Goal: Task Accomplishment & Management: Use online tool/utility

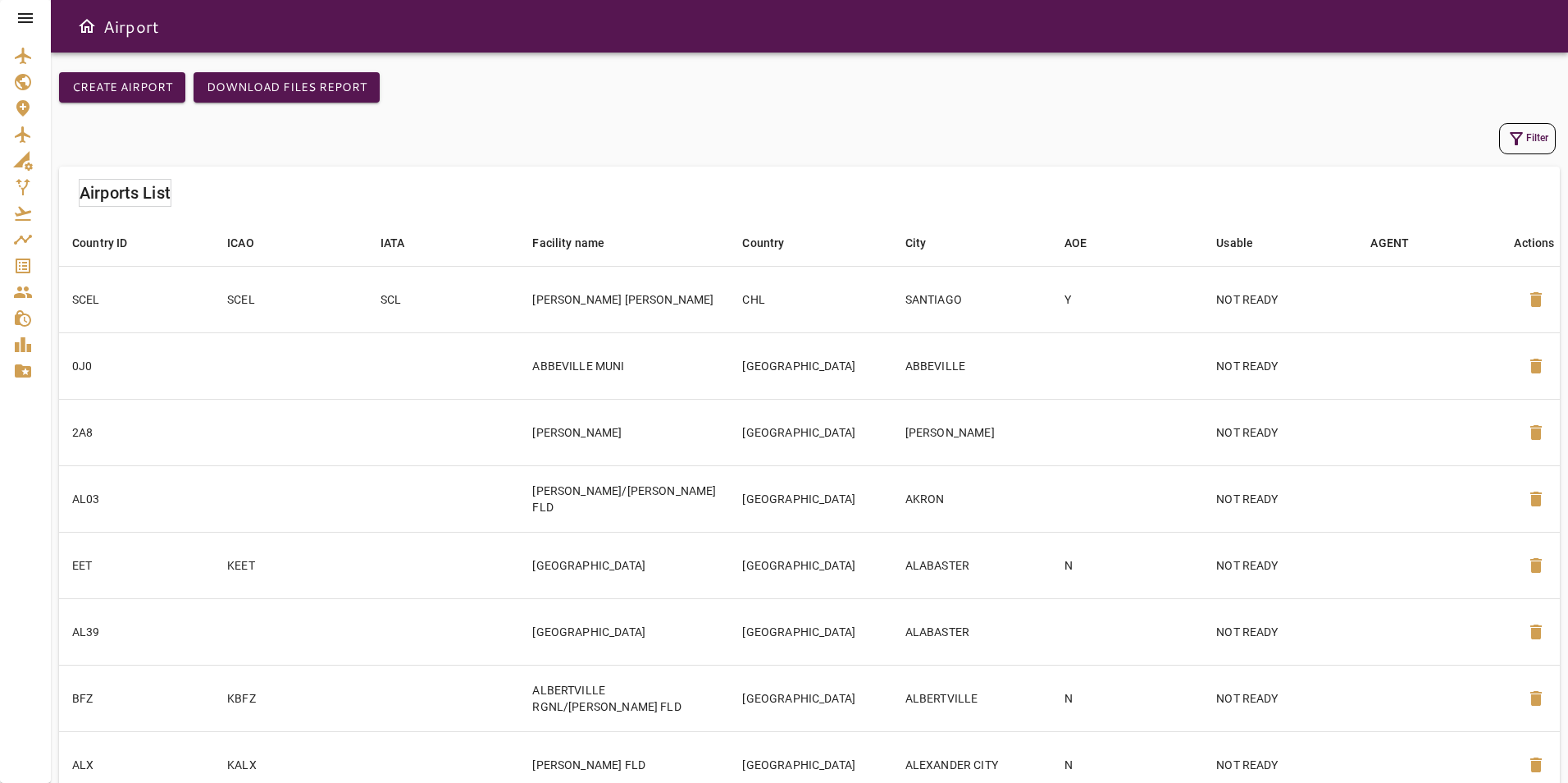
click at [22, 22] on icon at bounding box center [26, 18] width 15 height 10
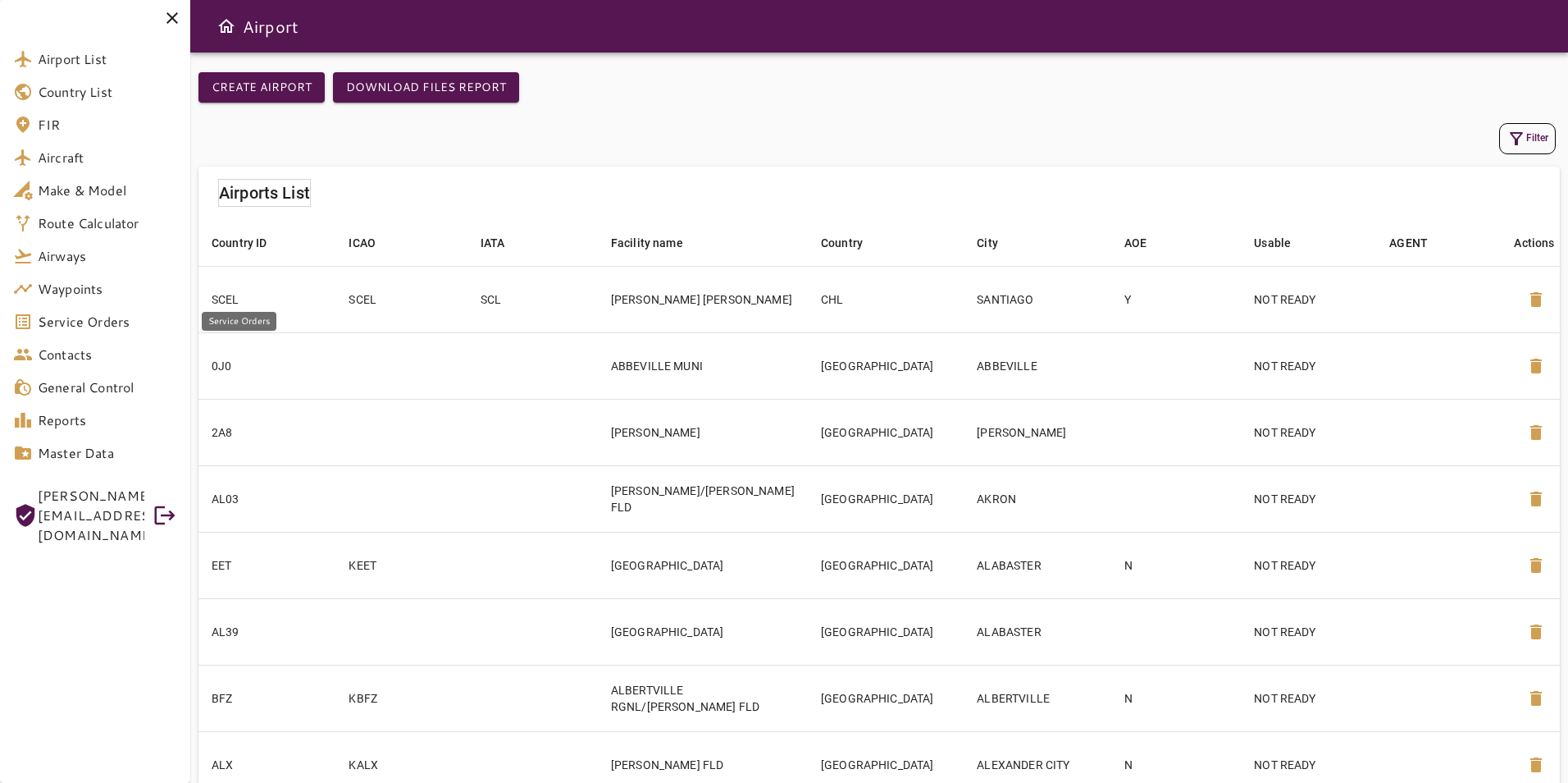
click at [103, 324] on span "Service Orders" at bounding box center [107, 322] width 139 height 20
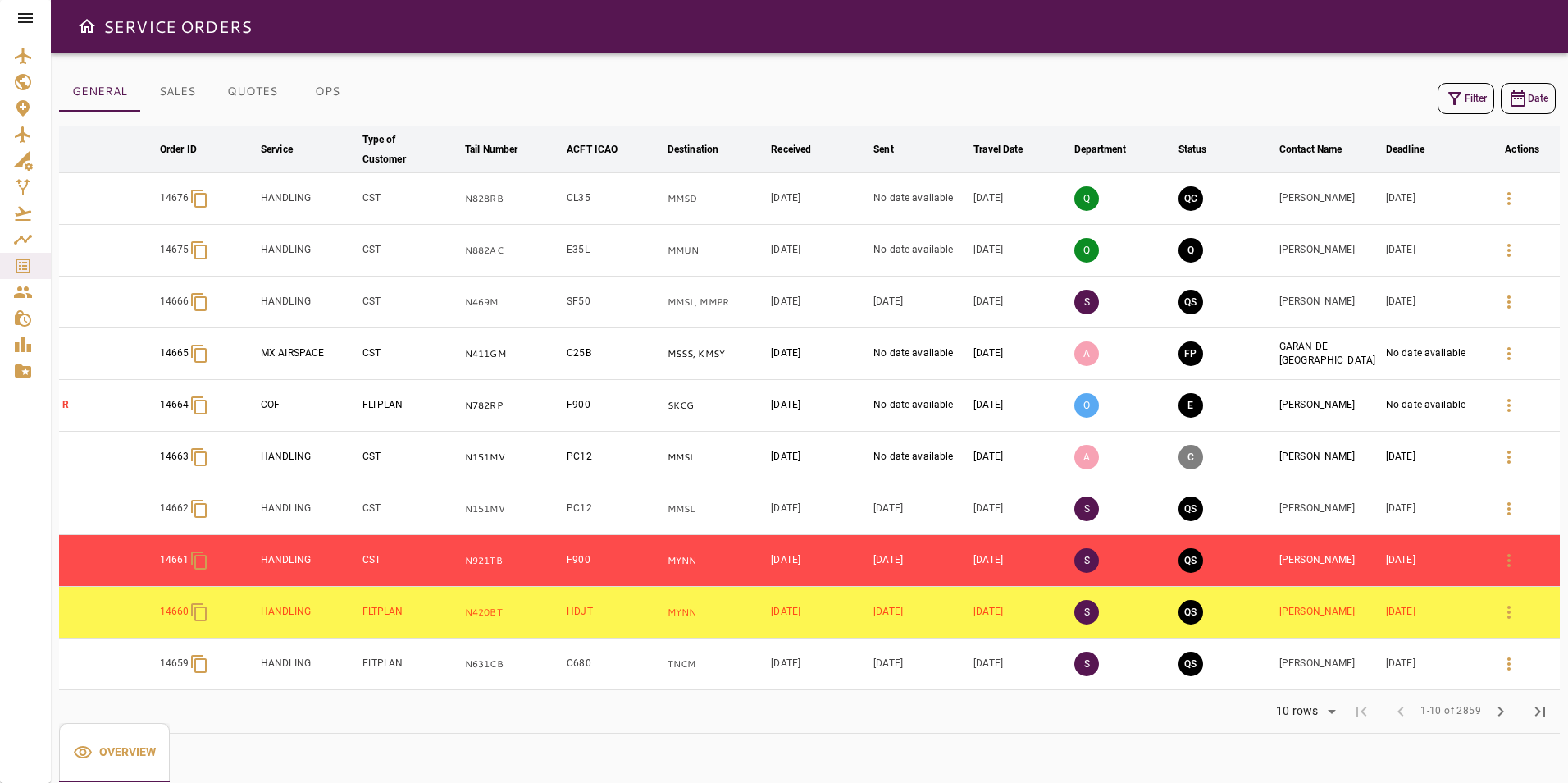
click at [1446, 104] on icon "button" at bounding box center [1455, 98] width 20 height 20
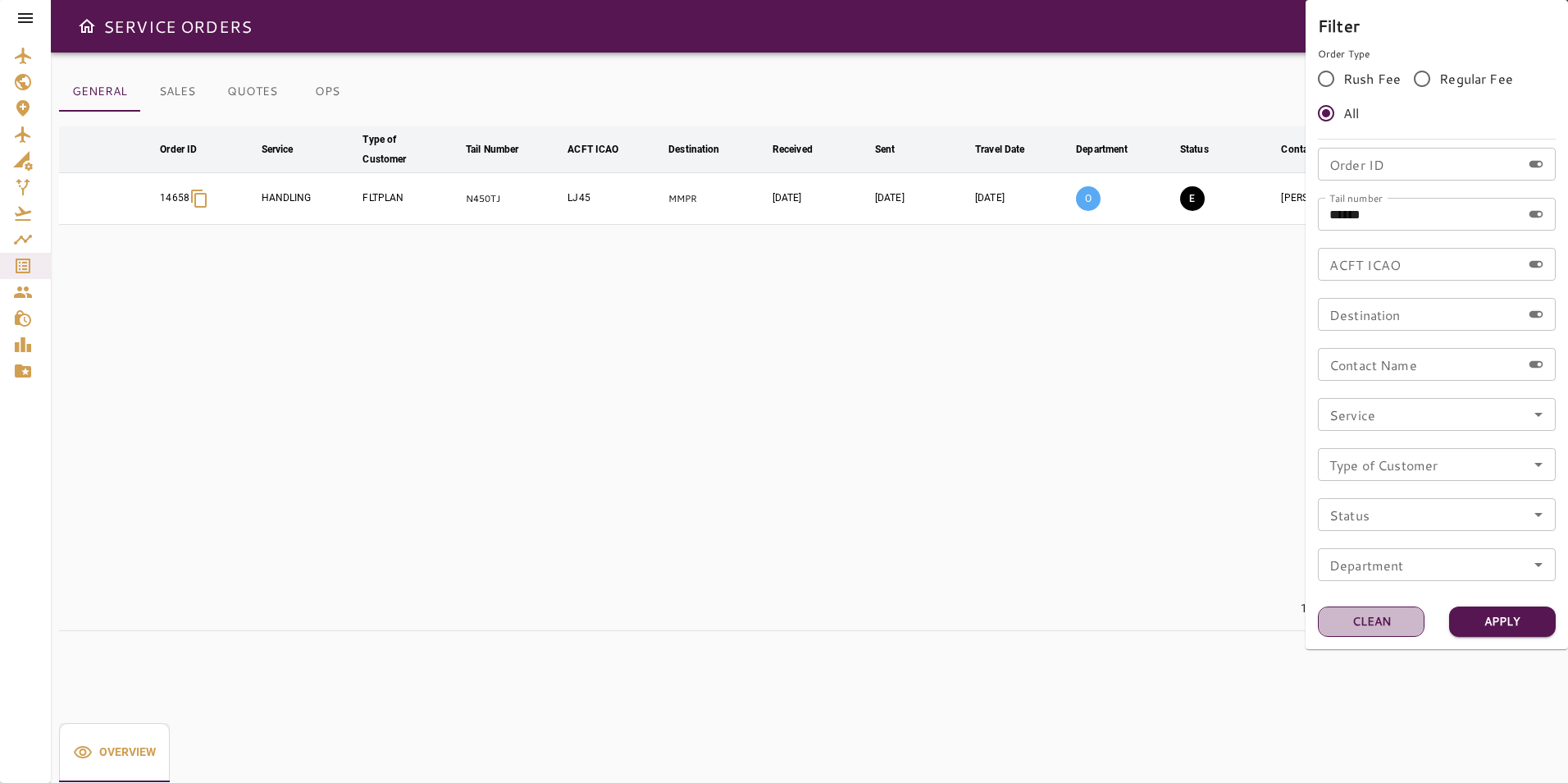
click at [1398, 622] on button "Clean" at bounding box center [1371, 621] width 107 height 30
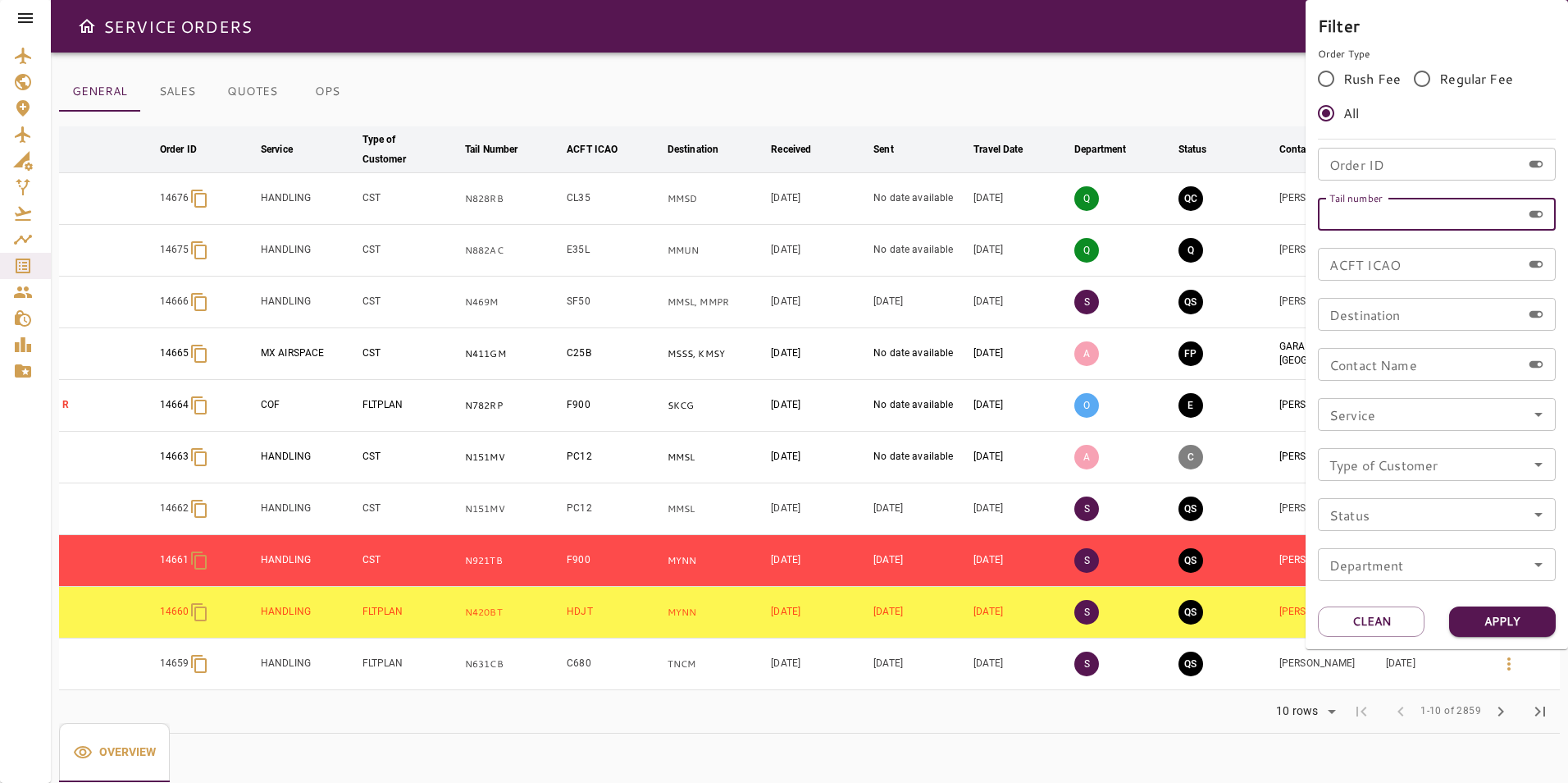
click at [1461, 219] on input "Tail number" at bounding box center [1420, 213] width 203 height 32
type input "******"
click at [1538, 621] on button "Apply" at bounding box center [1502, 621] width 107 height 30
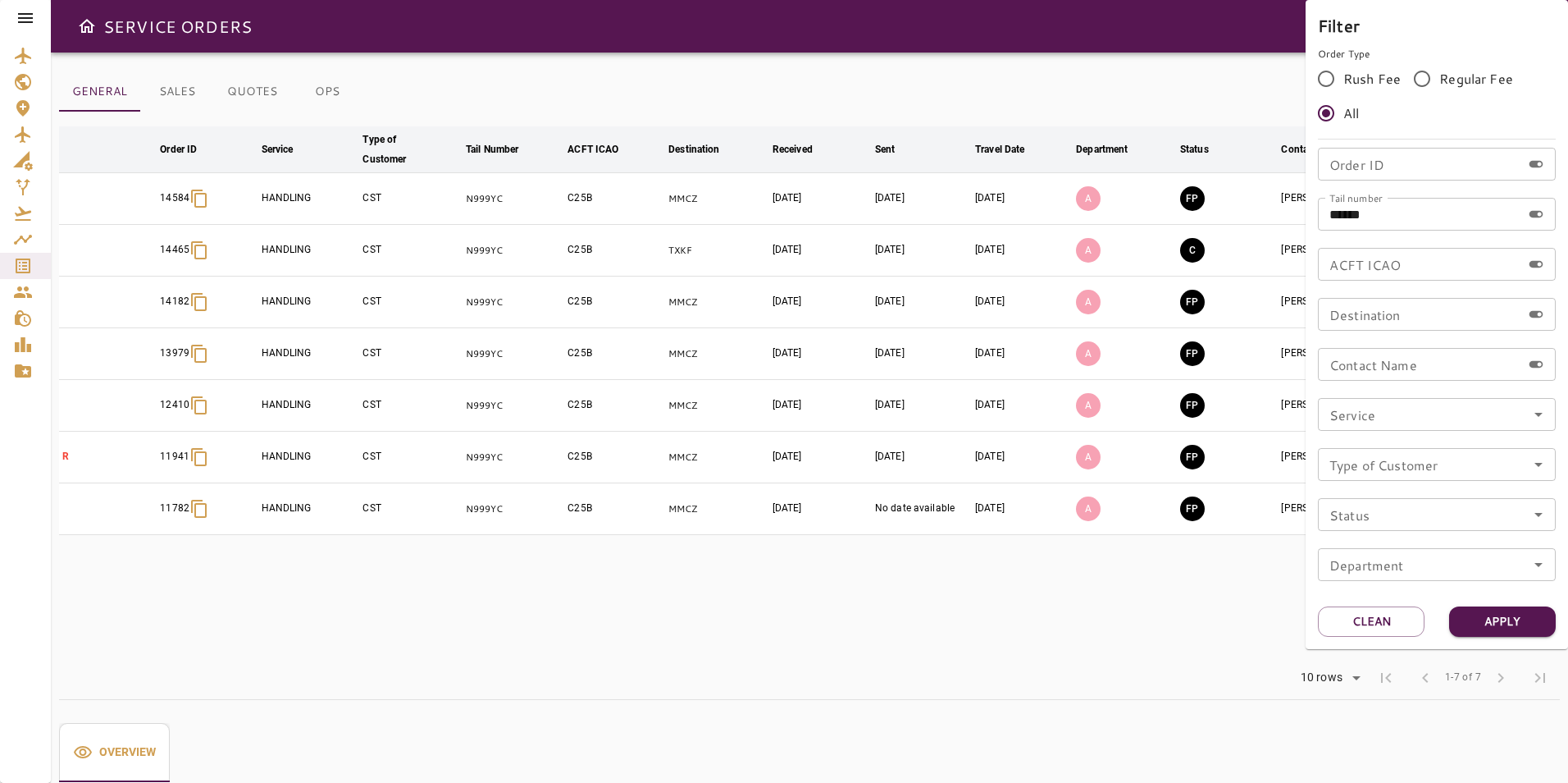
click at [746, 32] on div at bounding box center [784, 392] width 1568 height 783
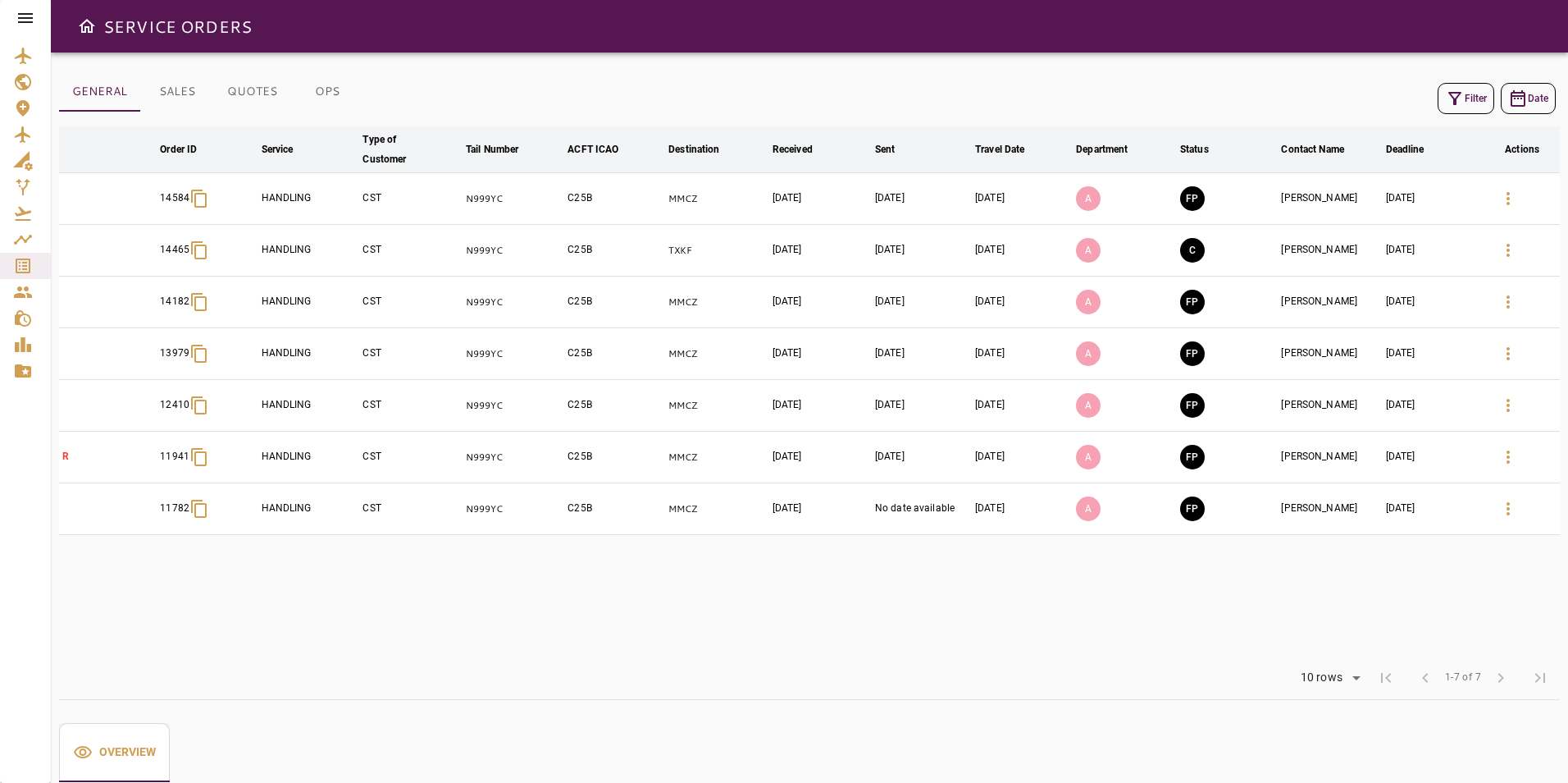
click at [1511, 192] on icon "button" at bounding box center [1508, 199] width 20 height 20
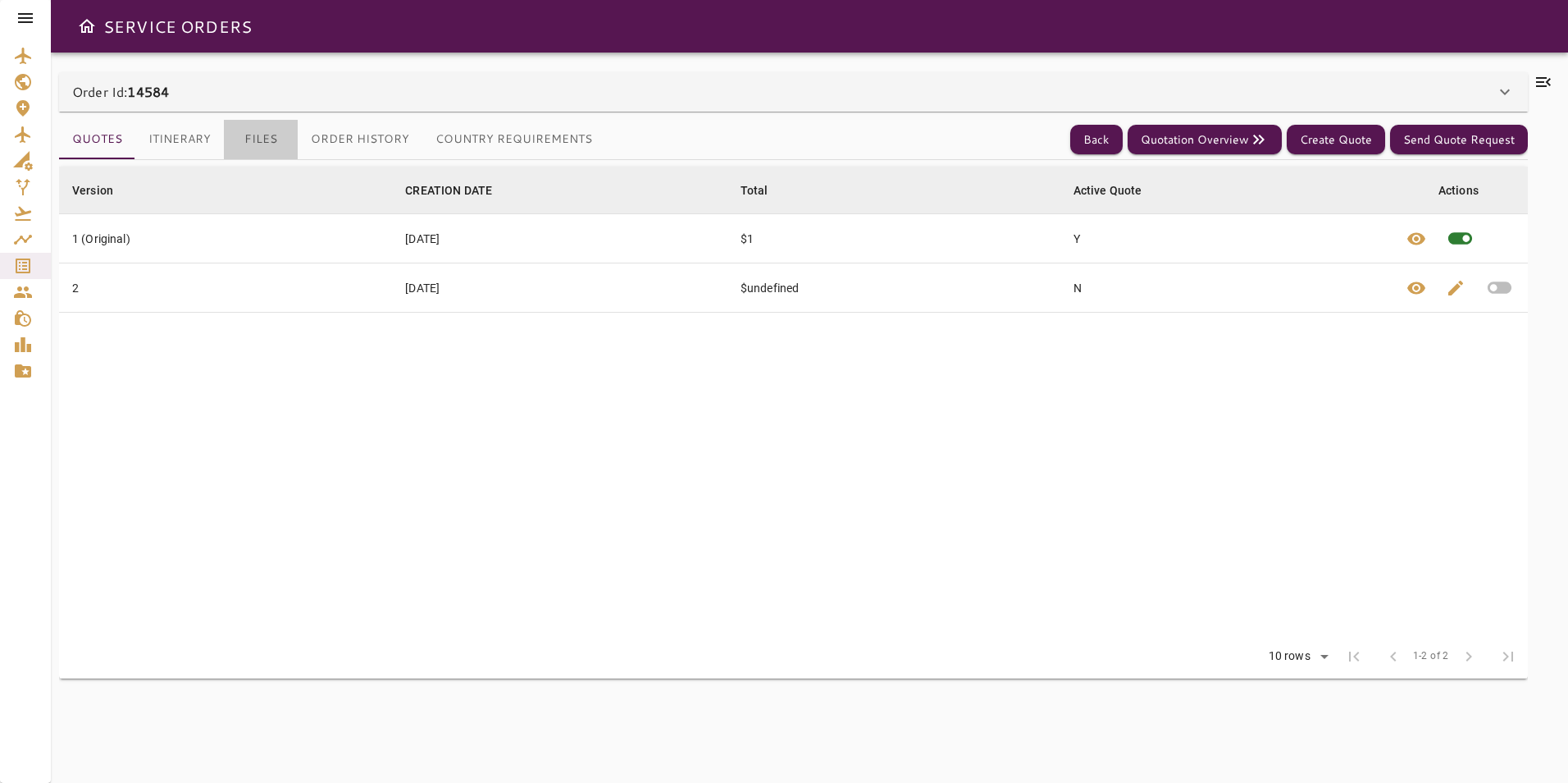
click at [267, 136] on button "Files" at bounding box center [261, 139] width 74 height 39
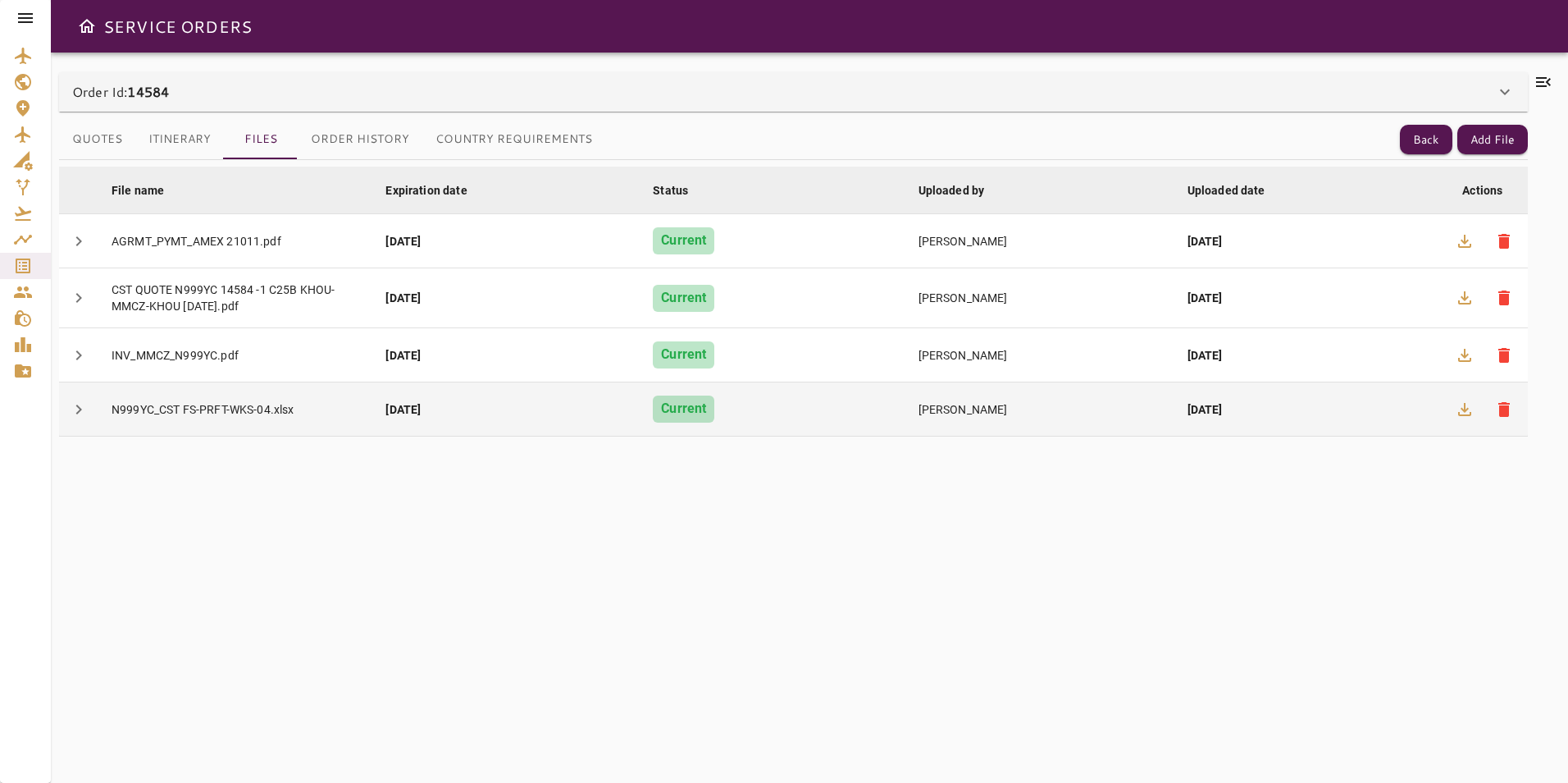
click at [266, 408] on div "N999YC_CST FS-PRFT-WKS-04.xlsx" at bounding box center [235, 410] width 247 height 17
click at [1463, 406] on icon "button" at bounding box center [1465, 410] width 20 height 20
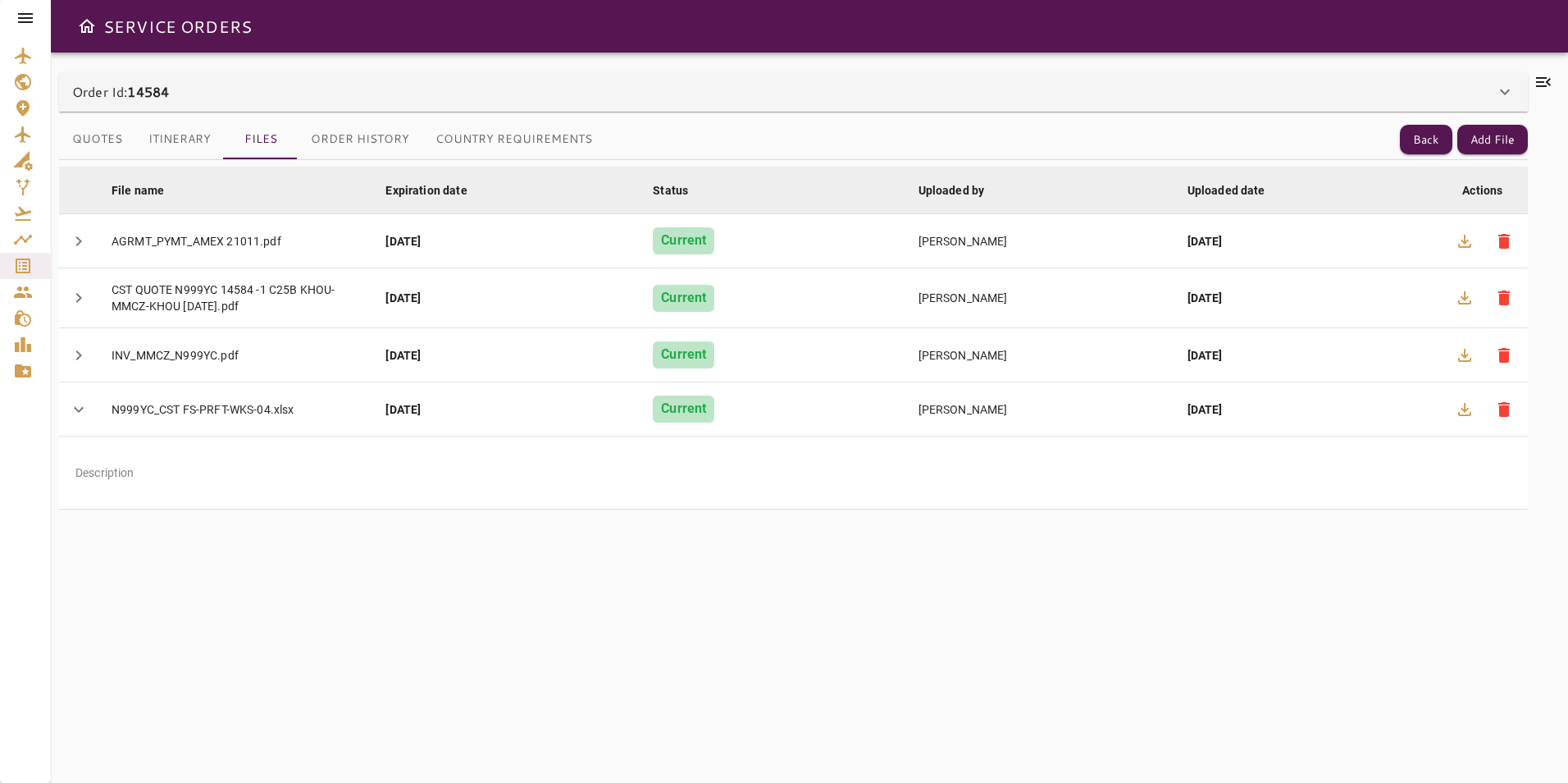
click at [1059, 655] on div "File name arrow_downward Expiration date arrow_downward Status arrow_downward U…" at bounding box center [794, 461] width 1469 height 603
click at [1075, 119] on div "Quotes Itinerary Files Order History Country Requirements Back Add File File na…" at bounding box center [794, 437] width 1469 height 651
